Goal: Transaction & Acquisition: Purchase product/service

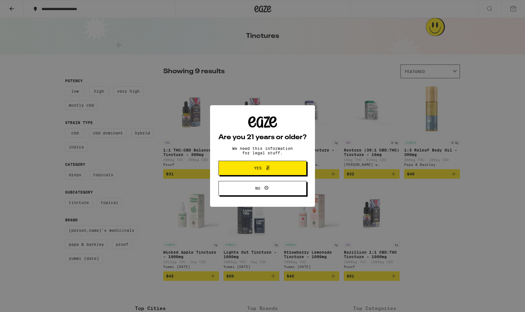
click at [260, 172] on button "Yes" at bounding box center [263, 168] width 88 height 15
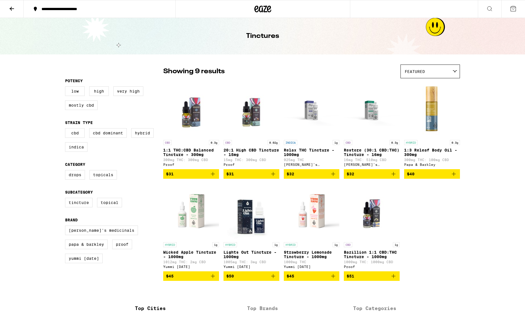
click at [239, 159] on p "15mg THC: 300mg CBD" at bounding box center [252, 160] width 56 height 4
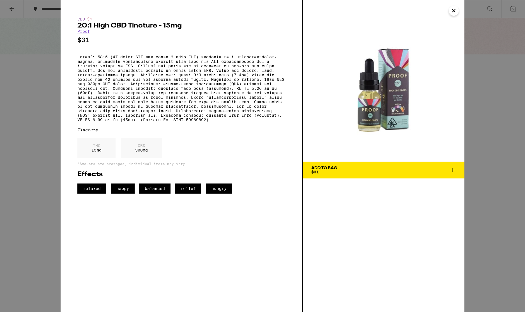
click at [333, 170] on div "Add To Bag $31" at bounding box center [325, 170] width 26 height 8
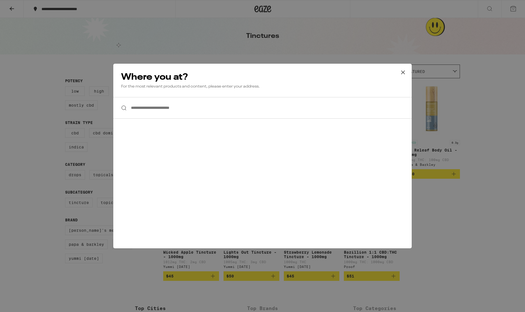
click at [202, 106] on input "**********" at bounding box center [262, 108] width 299 height 22
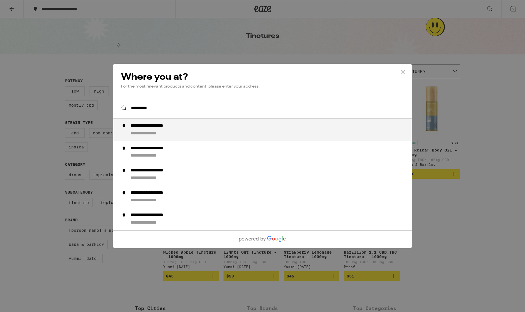
click at [178, 129] on div "**********" at bounding box center [158, 126] width 55 height 6
type input "**********"
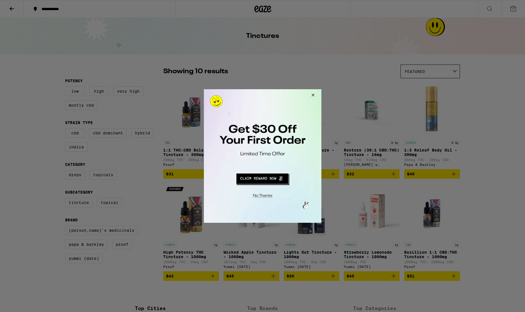
click at [255, 179] on button "Redirect to URL" at bounding box center [262, 177] width 98 height 13
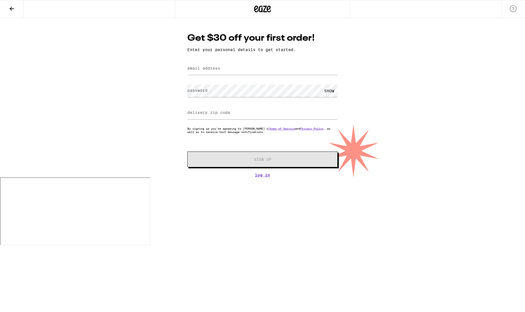
type input "[EMAIL_ADDRESS][DOMAIN_NAME]"
type input "90042"
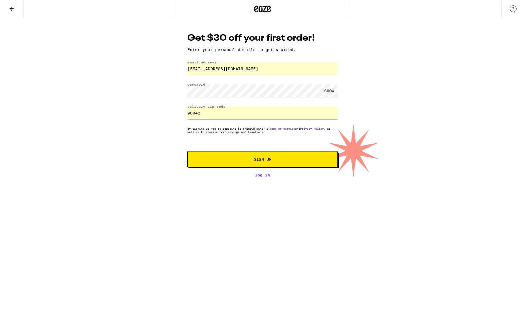
click at [325, 91] on div "SHOW" at bounding box center [329, 90] width 17 height 13
click at [215, 161] on span "Sign Up" at bounding box center [263, 159] width 112 height 4
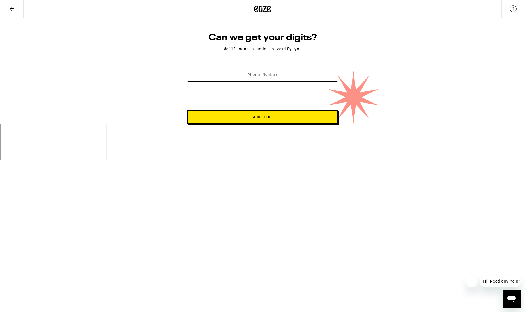
click at [233, 76] on input "Phone Number" at bounding box center [262, 75] width 150 height 13
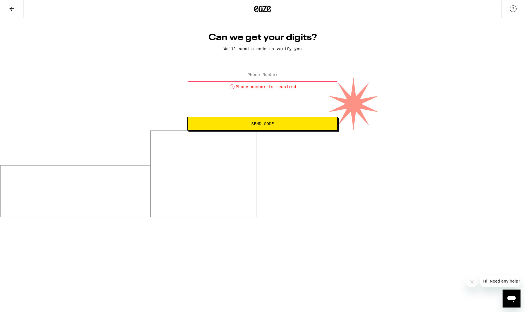
type input "[PHONE_NUMBER]"
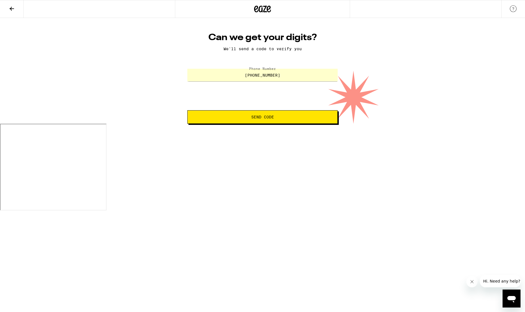
click at [253, 116] on span "Send Code" at bounding box center [262, 117] width 23 height 4
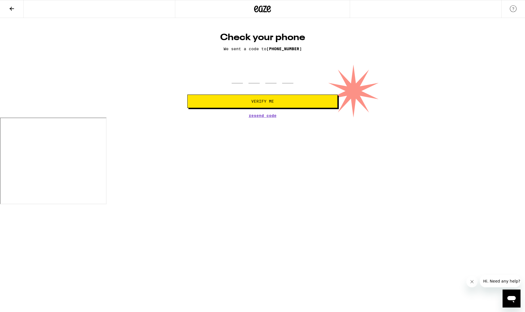
click at [286, 105] on button "Verify Me" at bounding box center [262, 101] width 150 height 13
type input "1"
type input "5"
type input "6"
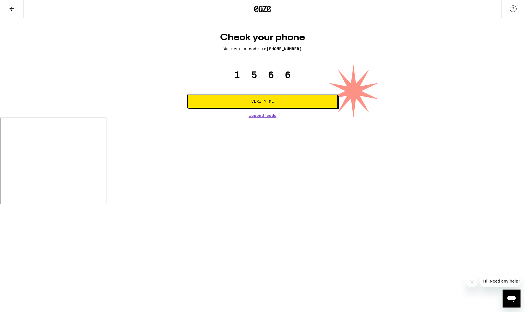
click at [263, 102] on button "Verify Me" at bounding box center [262, 101] width 150 height 13
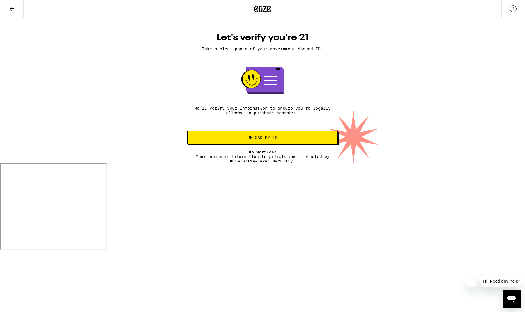
click at [275, 139] on span "Upload my ID" at bounding box center [263, 138] width 30 height 4
